Goal: Information Seeking & Learning: Learn about a topic

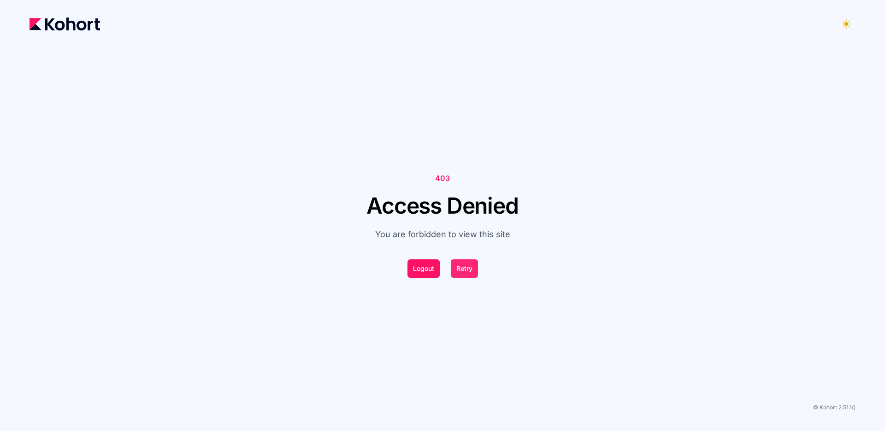
click at [463, 269] on button "Retry" at bounding box center [464, 268] width 27 height 18
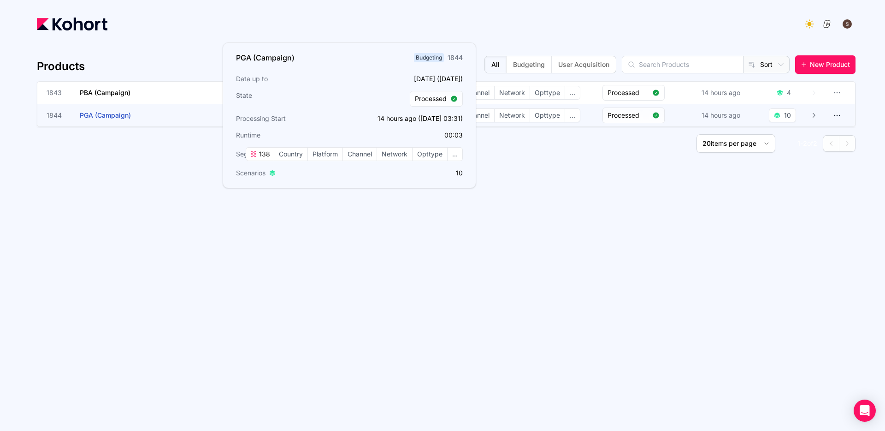
click at [105, 118] on span "PGA (Campaign)" at bounding box center [105, 115] width 51 height 8
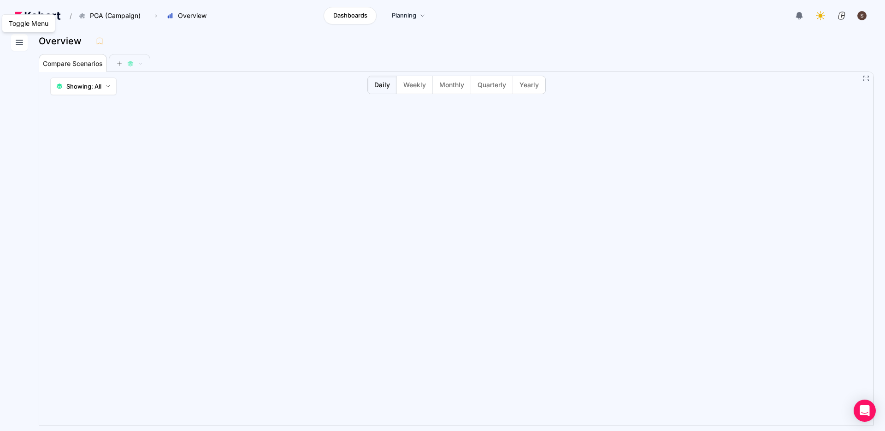
click at [20, 45] on icon at bounding box center [19, 42] width 11 height 11
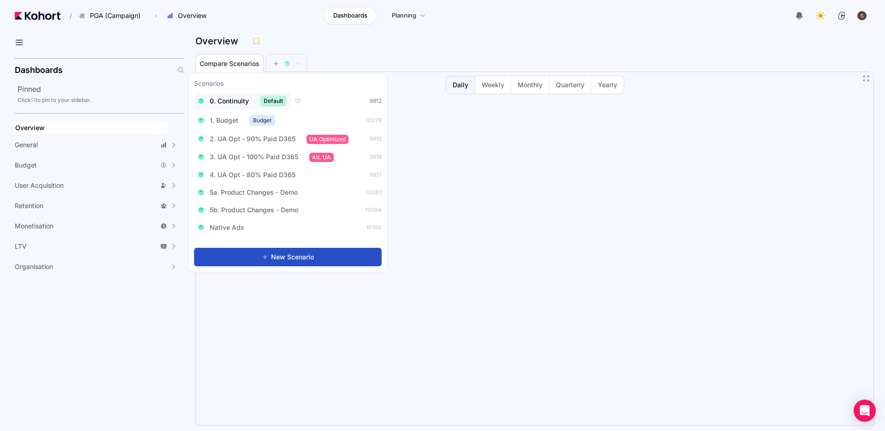
click at [233, 100] on span "0. Continuity" at bounding box center [229, 100] width 39 height 9
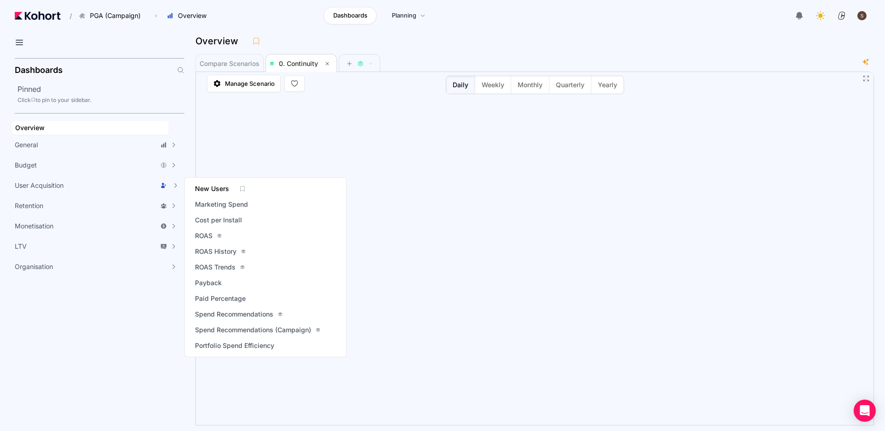
click at [217, 189] on span "New Users" at bounding box center [212, 188] width 34 height 9
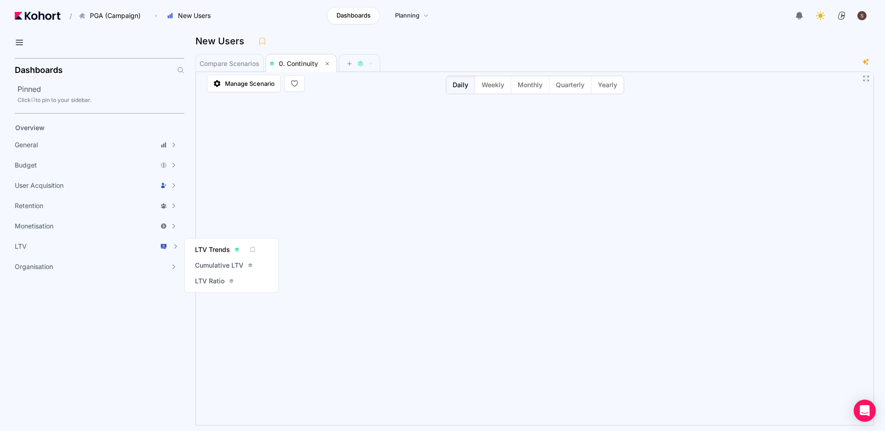
click at [219, 250] on span "LTV Trends" at bounding box center [212, 249] width 35 height 9
click at [82, 143] on div "General" at bounding box center [91, 144] width 152 height 9
click at [45, 127] on div "Overview" at bounding box center [90, 127] width 150 height 9
click at [216, 208] on span "Active Users" at bounding box center [215, 208] width 40 height 9
click at [461, 52] on div "Active Users" at bounding box center [534, 43] width 679 height 19
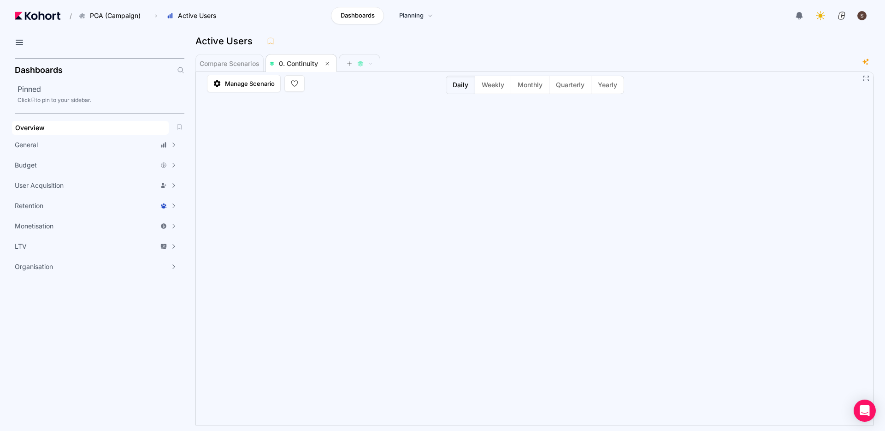
click at [38, 128] on span "Overview" at bounding box center [30, 128] width 30 height 8
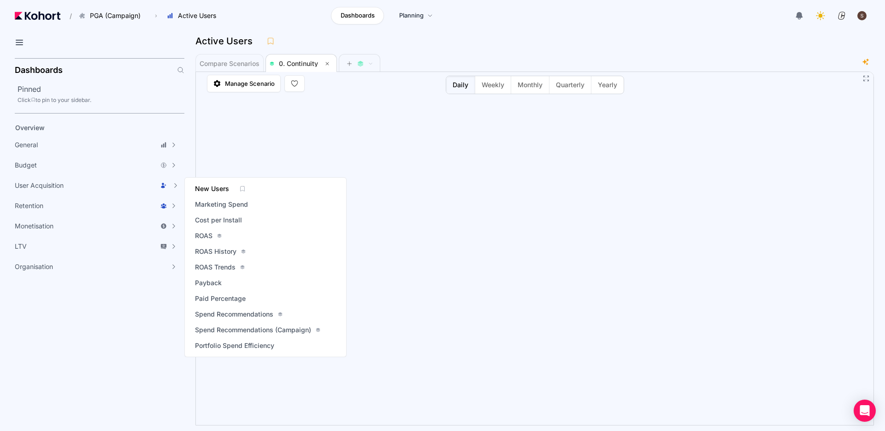
click at [214, 189] on span "New Users" at bounding box center [212, 188] width 34 height 9
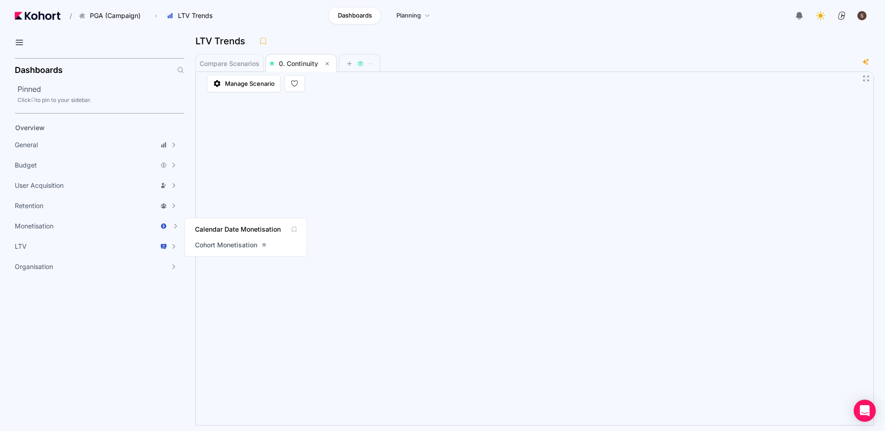
click at [242, 229] on span "Calendar Date Monetisation" at bounding box center [238, 229] width 86 height 9
